Goal: Information Seeking & Learning: Learn about a topic

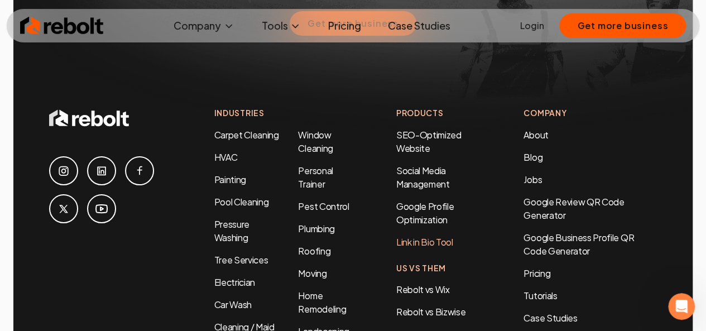
scroll to position [5138, 0]
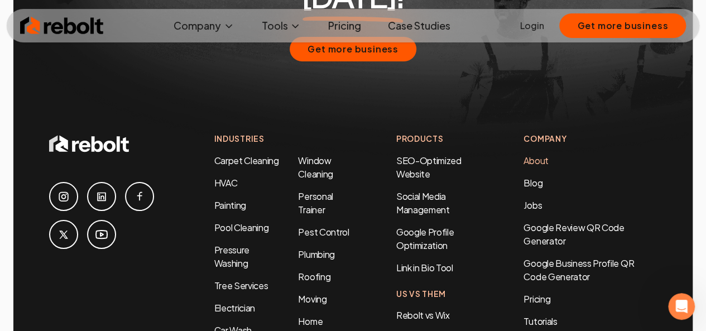
click at [545, 154] on link "About" at bounding box center [535, 160] width 25 height 12
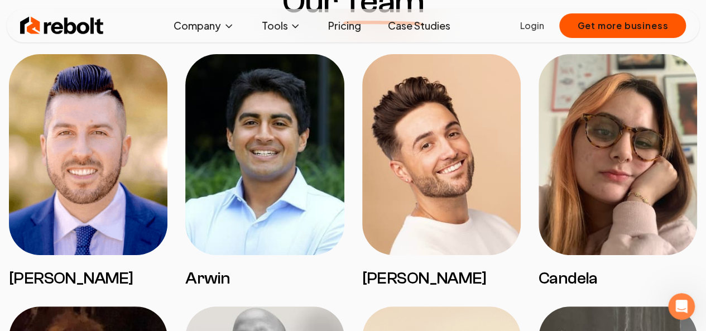
scroll to position [949, 0]
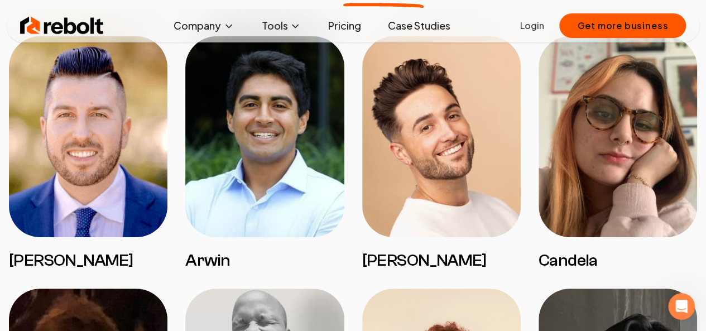
click at [124, 165] on img at bounding box center [88, 136] width 158 height 201
click at [47, 252] on h3 "[PERSON_NAME]" at bounding box center [88, 261] width 158 height 20
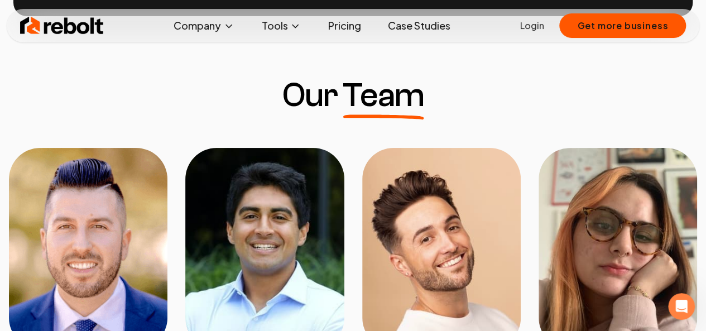
click at [69, 182] on img at bounding box center [88, 248] width 158 height 201
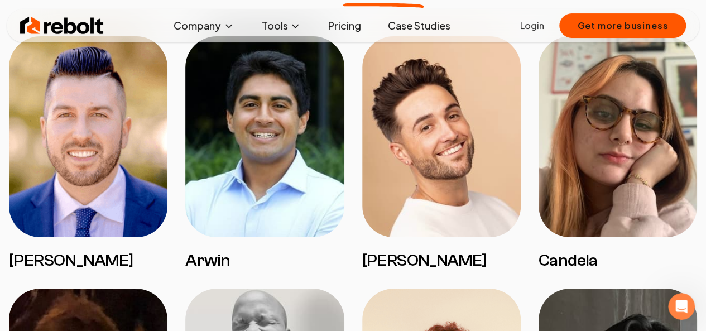
click at [248, 175] on img at bounding box center [264, 136] width 158 height 201
click at [441, 166] on img at bounding box center [441, 136] width 158 height 201
click at [396, 251] on h3 "[PERSON_NAME]" at bounding box center [441, 261] width 158 height 20
click at [590, 257] on h3 "Candela" at bounding box center [618, 261] width 158 height 20
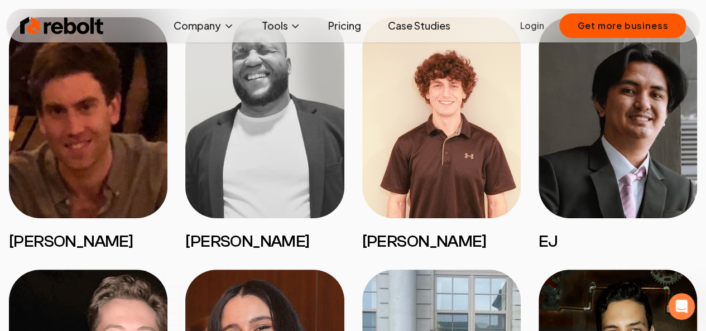
scroll to position [1228, 0]
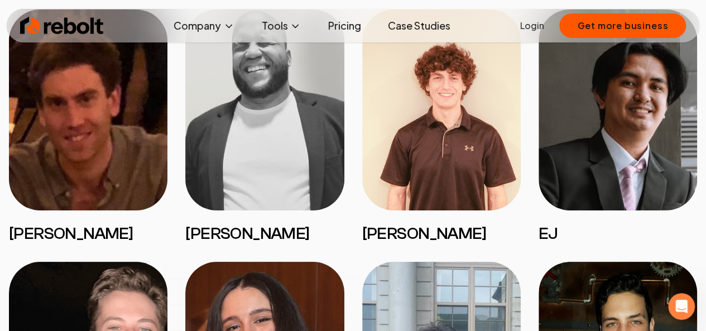
click at [554, 229] on h3 "EJ" at bounding box center [618, 234] width 158 height 20
click at [416, 224] on h3 "[PERSON_NAME]" at bounding box center [441, 234] width 158 height 20
click at [45, 229] on h3 "[PERSON_NAME]" at bounding box center [88, 234] width 158 height 20
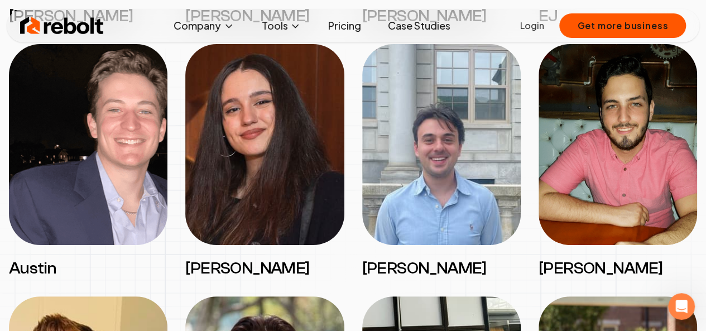
scroll to position [1451, 0]
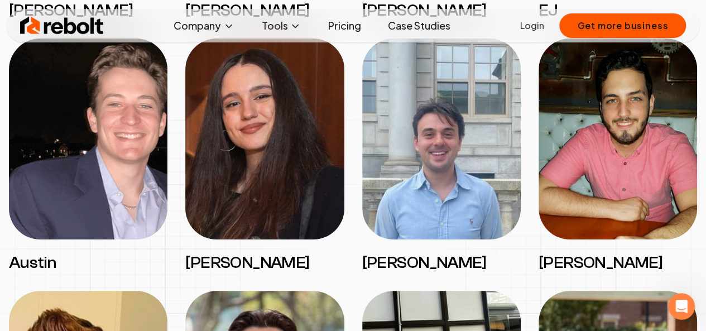
click at [39, 254] on h3 "Austin" at bounding box center [88, 263] width 158 height 20
click at [239, 206] on img at bounding box center [264, 139] width 158 height 201
click at [508, 208] on img at bounding box center [441, 139] width 158 height 201
click at [602, 196] on img at bounding box center [618, 139] width 158 height 201
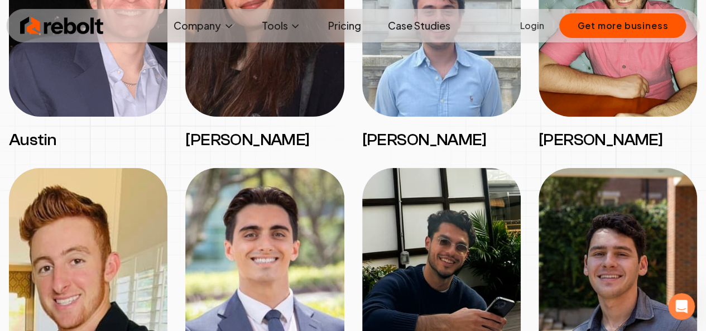
scroll to position [1674, 0]
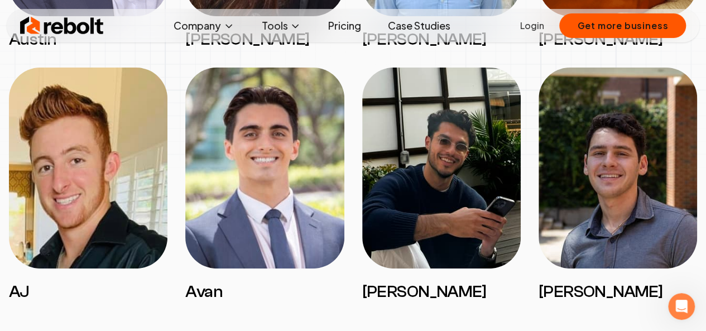
click at [595, 215] on img at bounding box center [618, 168] width 158 height 201
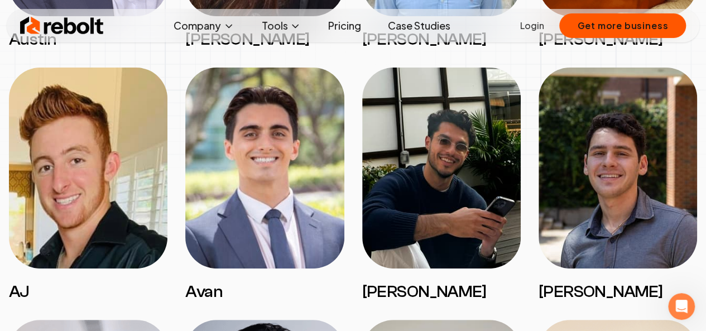
click at [465, 217] on img at bounding box center [441, 168] width 158 height 201
click at [285, 227] on img at bounding box center [264, 168] width 158 height 201
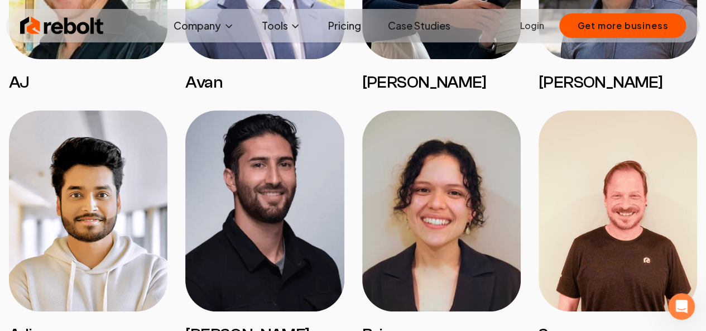
scroll to position [1897, 0]
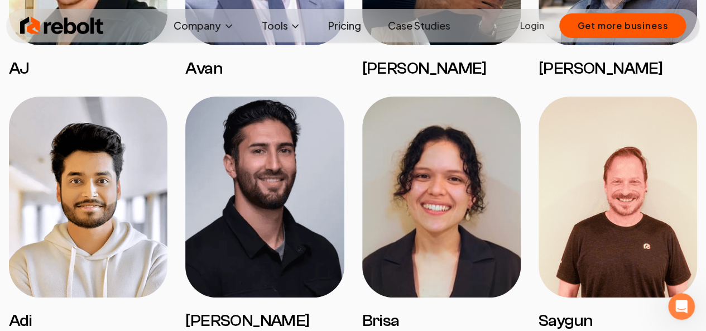
click at [104, 225] on img at bounding box center [88, 197] width 158 height 201
click at [424, 227] on img at bounding box center [441, 197] width 158 height 201
click at [600, 225] on img at bounding box center [618, 197] width 158 height 201
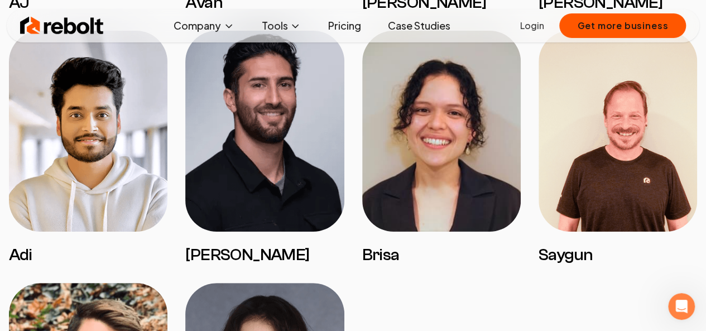
scroll to position [2121, 0]
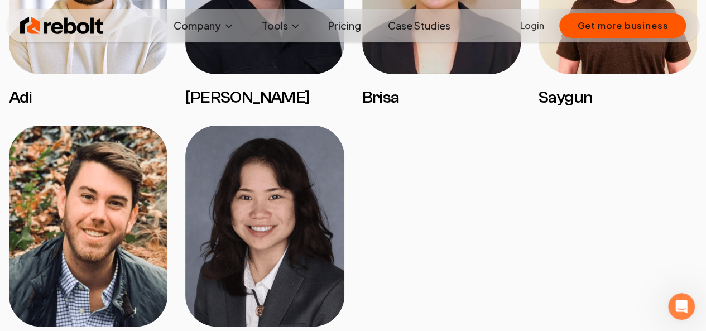
click at [241, 232] on img at bounding box center [264, 226] width 158 height 201
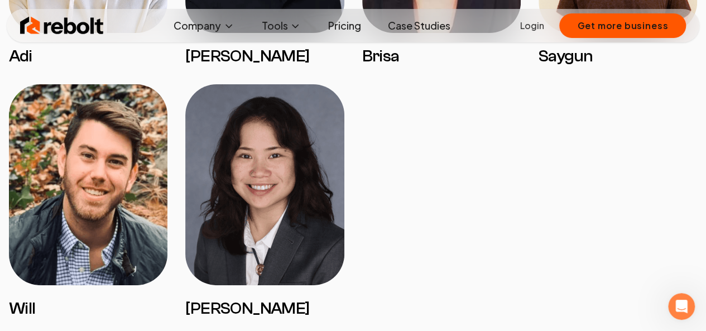
scroll to position [2232, 0]
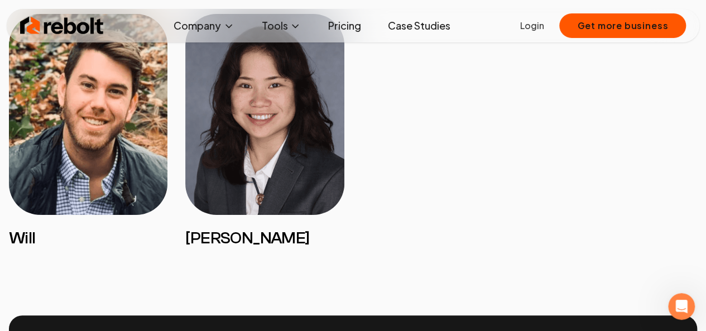
click at [63, 165] on img at bounding box center [88, 114] width 158 height 201
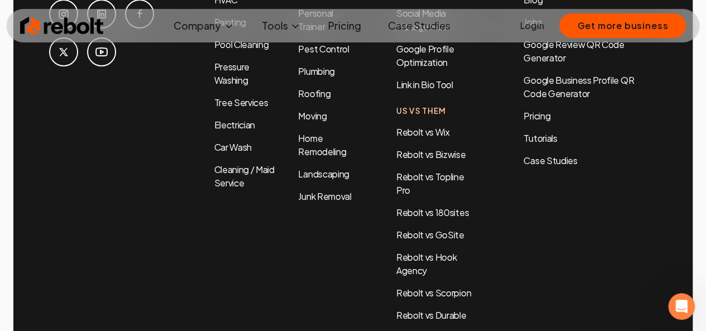
scroll to position [3786, 0]
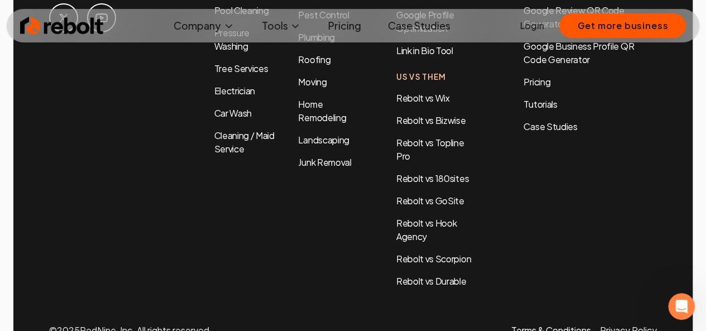
click at [575, 324] on link "Terms & Conditions" at bounding box center [551, 330] width 80 height 12
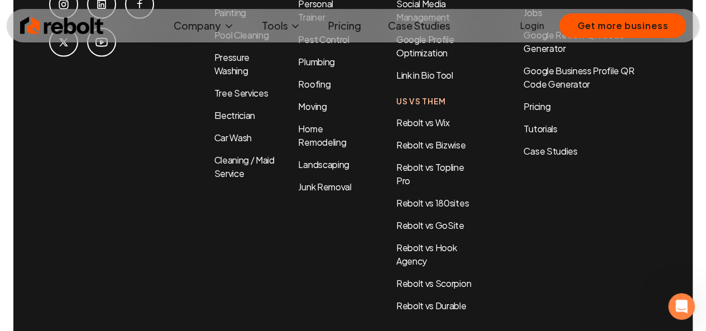
scroll to position [3328, 0]
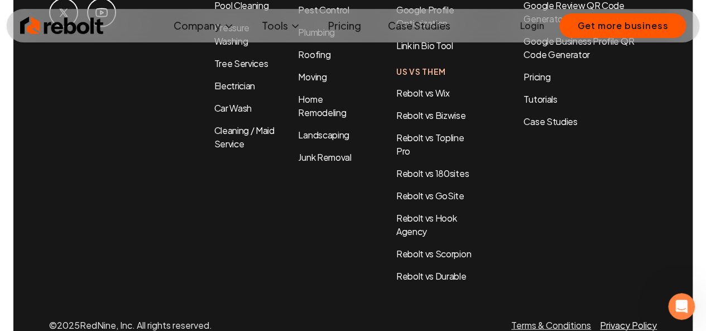
click at [642, 319] on link "Privacy Policy" at bounding box center [628, 325] width 57 height 12
